Goal: Transaction & Acquisition: Purchase product/service

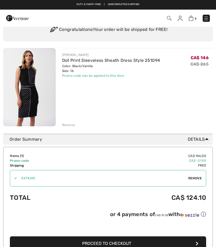
scroll to position [29, 0]
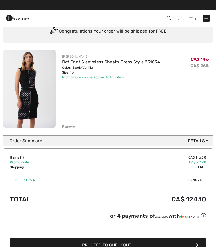
click at [121, 246] on span "Proceed to Checkout" at bounding box center [106, 244] width 49 height 5
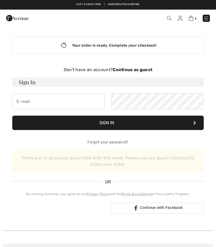
click at [144, 69] on strong "Continue as guest" at bounding box center [132, 69] width 39 height 5
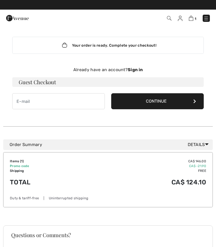
click at [149, 97] on button "Continue" at bounding box center [157, 101] width 92 height 16
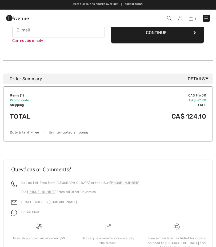
scroll to position [77, 0]
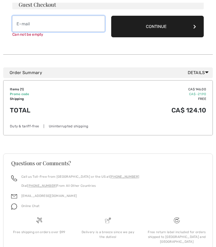
click at [27, 25] on input "email" at bounding box center [58, 24] width 92 height 16
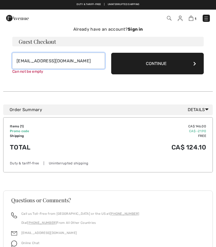
scroll to position [40, 0]
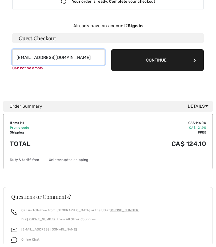
type input "muccisullivanlynn@google.ca"
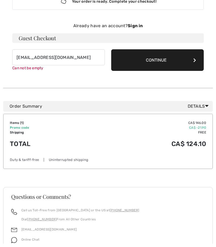
click at [165, 59] on button "Continue" at bounding box center [157, 64] width 92 height 22
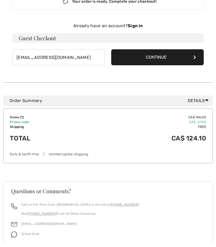
scroll to position [44, 0]
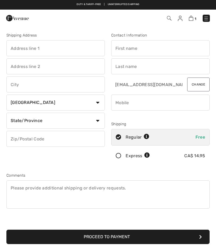
click at [19, 47] on input "text" at bounding box center [55, 48] width 98 height 16
type input "[STREET_ADDRESS]"
click at [43, 86] on input "text" at bounding box center [55, 84] width 98 height 16
type input "Oakville"
click at [97, 122] on select "State/Province Alberta British Columbia Manitoba New Brunswick Newfoundland and…" at bounding box center [55, 121] width 98 height 16
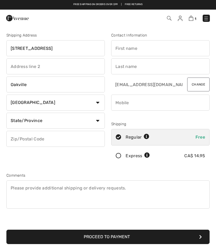
select select "ON"
click at [35, 143] on input "text" at bounding box center [55, 139] width 98 height 16
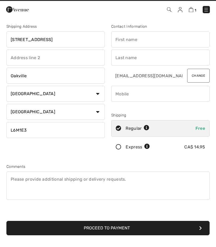
type input "L6M1E3"
click at [142, 40] on input "text" at bounding box center [160, 48] width 98 height 16
type input "Lynn"
click at [133, 61] on input "text" at bounding box center [160, 66] width 98 height 16
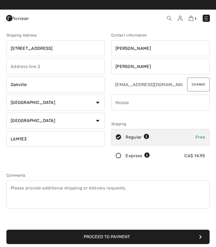
type input "Mucci"
click at [136, 106] on input "phone" at bounding box center [160, 103] width 98 height 16
type input "9054844404"
click at [201, 87] on button "Change" at bounding box center [198, 84] width 22 height 14
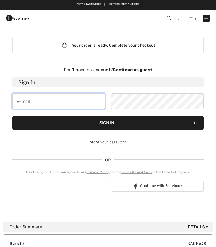
click at [35, 101] on input "email" at bounding box center [58, 101] width 92 height 16
type input "[EMAIL_ADDRESS][DOMAIN_NAME]"
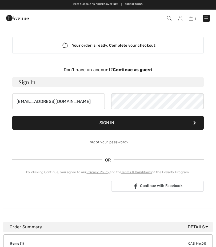
click at [125, 125] on button "Sign In" at bounding box center [107, 123] width 191 height 14
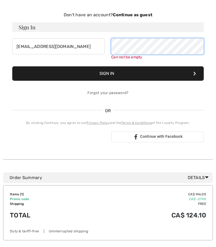
scroll to position [55, 0]
click at [138, 73] on button "Sign In" at bounding box center [107, 74] width 191 height 14
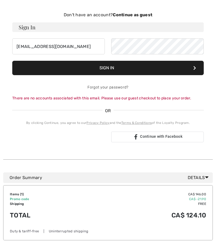
click at [150, 14] on strong "Continue as guest" at bounding box center [132, 14] width 39 height 5
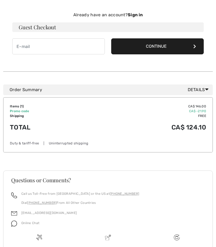
click at [175, 46] on button "Continue" at bounding box center [157, 46] width 92 height 16
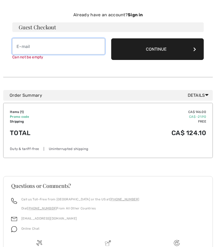
click at [36, 51] on input "email" at bounding box center [58, 46] width 92 height 16
type input "[EMAIL_ADDRESS][DOMAIN_NAME]"
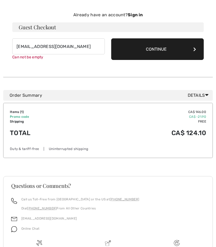
click at [173, 50] on button "Continue" at bounding box center [157, 50] width 92 height 22
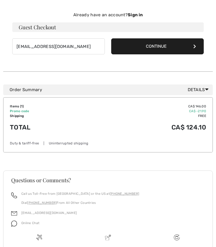
scroll to position [55, 0]
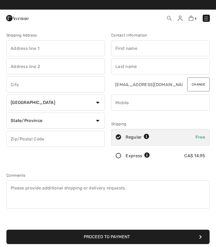
click at [33, 51] on input "text" at bounding box center [55, 48] width 98 height 16
type input "[STREET_ADDRESS]"
click at [44, 88] on input "text" at bounding box center [55, 84] width 98 height 16
type input "Oakville"
click at [96, 119] on select "State/Province Alberta British Columbia Manitoba New Brunswick Newfoundland and…" at bounding box center [55, 121] width 98 height 16
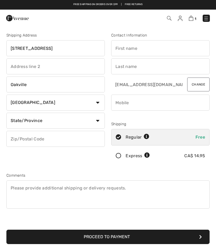
select select "ON"
click at [48, 143] on input "text" at bounding box center [55, 139] width 98 height 16
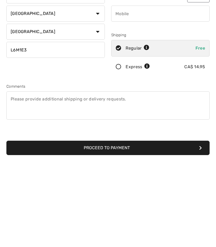
type input "L6M1E3"
click at [137, 229] on button "Proceed to Payment" at bounding box center [107, 236] width 203 height 14
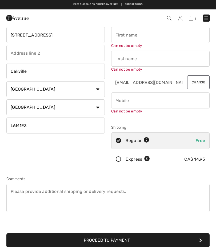
scroll to position [2, 0]
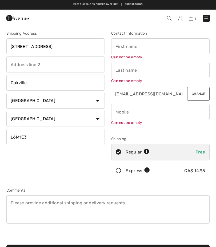
click at [145, 111] on input "phone" at bounding box center [160, 112] width 98 height 16
click at [147, 45] on input "text" at bounding box center [160, 46] width 98 height 16
type input "Lynn"
click at [130, 71] on input "text" at bounding box center [160, 70] width 98 height 16
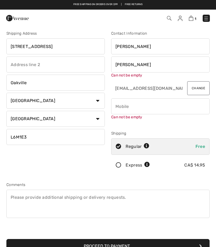
type input "Mucci"
click at [128, 110] on div "Can not be empty" at bounding box center [160, 109] width 98 height 22
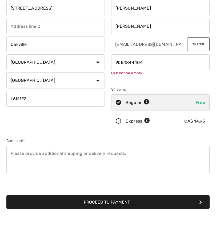
type input "9054844404"
click at [108, 233] on button "Proceed to Payment" at bounding box center [107, 240] width 203 height 14
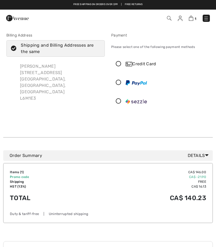
click at [146, 85] on img at bounding box center [135, 82] width 21 height 5
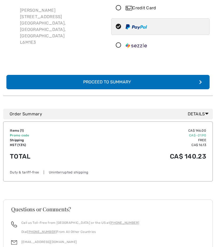
scroll to position [44, 0]
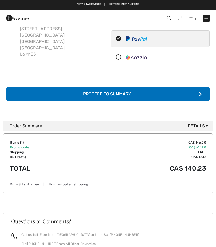
click at [126, 93] on div "Proceed to Summary" at bounding box center [108, 94] width 58 height 6
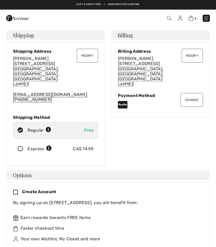
click at [12, 182] on div "Create Account By signing up on [GEOGRAPHIC_DATA], you will benefit from: Earn …" at bounding box center [107, 246] width 203 height 129
click at [17, 190] on icon at bounding box center [17, 193] width 9 height 6
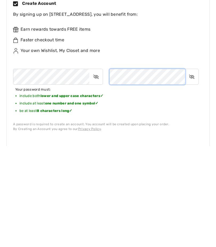
scroll to position [88, 0]
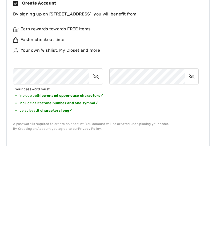
checkbox input "true"
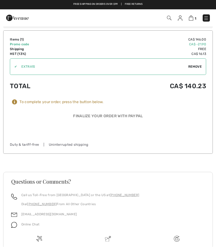
scroll to position [520, 0]
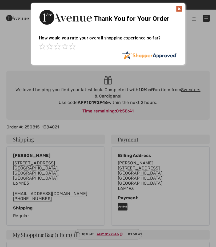
click at [71, 51] on div at bounding box center [108, 53] width 138 height 5
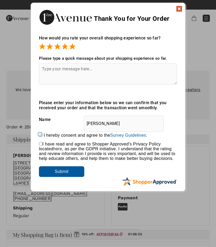
click at [75, 45] on span at bounding box center [72, 46] width 6 height 6
click at [76, 172] on input "Submit" at bounding box center [61, 171] width 45 height 11
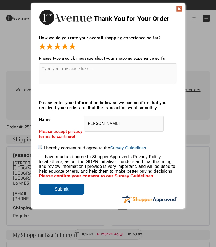
click at [180, 11] on img at bounding box center [179, 9] width 6 height 6
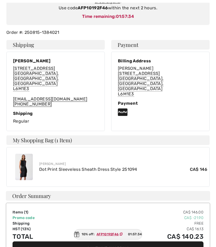
scroll to position [101, 0]
